Goal: Task Accomplishment & Management: Manage account settings

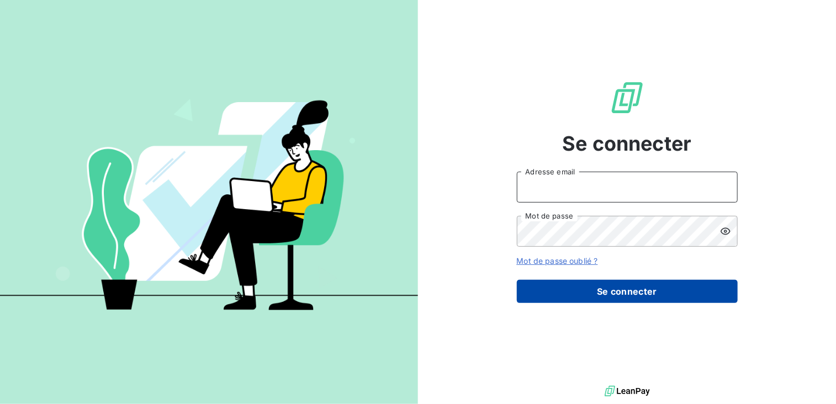
type input "[EMAIL_ADDRESS][DOMAIN_NAME]"
click at [598, 282] on button "Se connecter" at bounding box center [627, 291] width 221 height 23
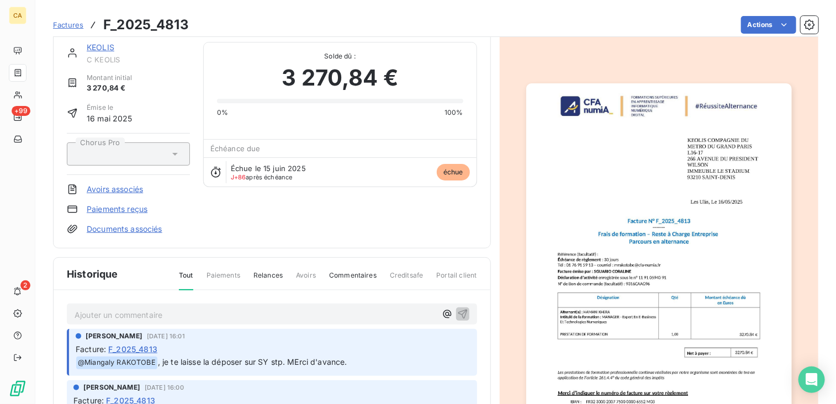
scroll to position [56, 0]
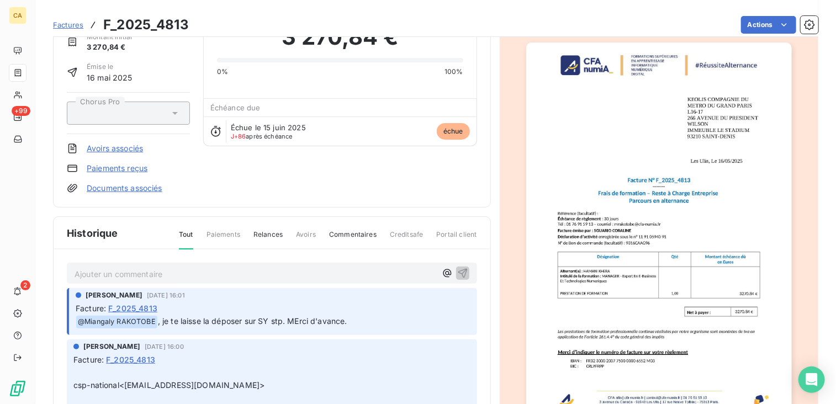
click at [155, 273] on p "Ajouter un commentaire ﻿" at bounding box center [256, 274] width 362 height 14
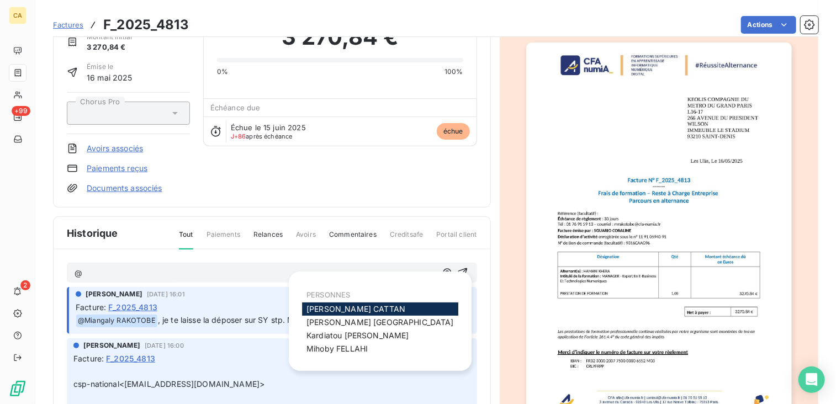
click at [382, 307] on div "[PERSON_NAME]" at bounding box center [380, 309] width 156 height 13
click at [376, 307] on div "[PERSON_NAME]" at bounding box center [380, 309] width 156 height 13
click at [360, 305] on span "[PERSON_NAME]" at bounding box center [356, 308] width 99 height 9
